Goal: Find specific page/section: Find specific page/section

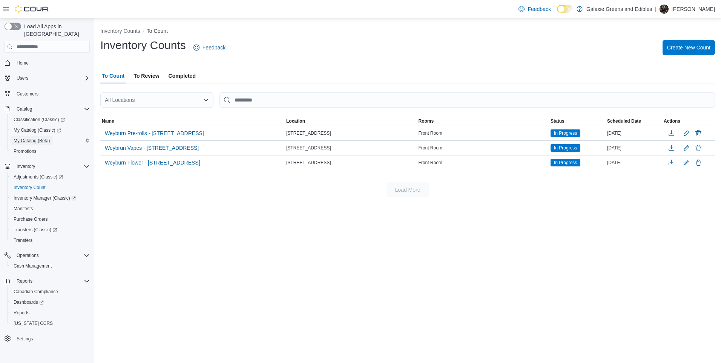
click at [25, 136] on span "My Catalog (Beta)" at bounding box center [32, 140] width 37 height 9
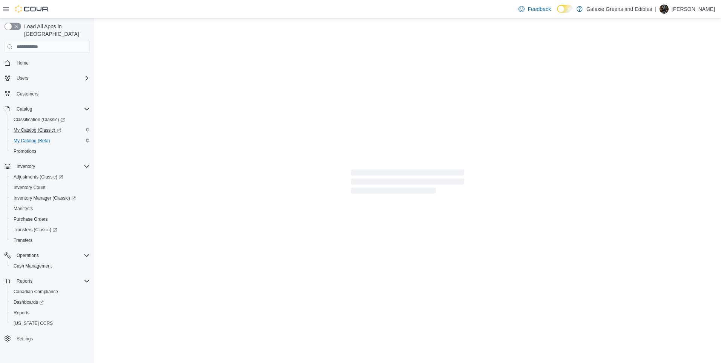
select select "**********"
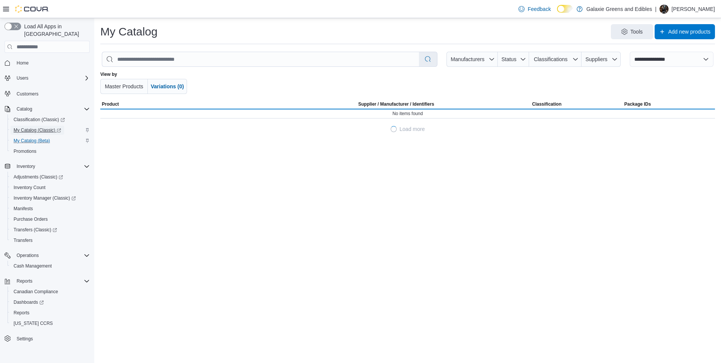
click at [29, 127] on span "My Catalog (Classic)" at bounding box center [38, 130] width 48 height 6
